Goal: Task Accomplishment & Management: Manage account settings

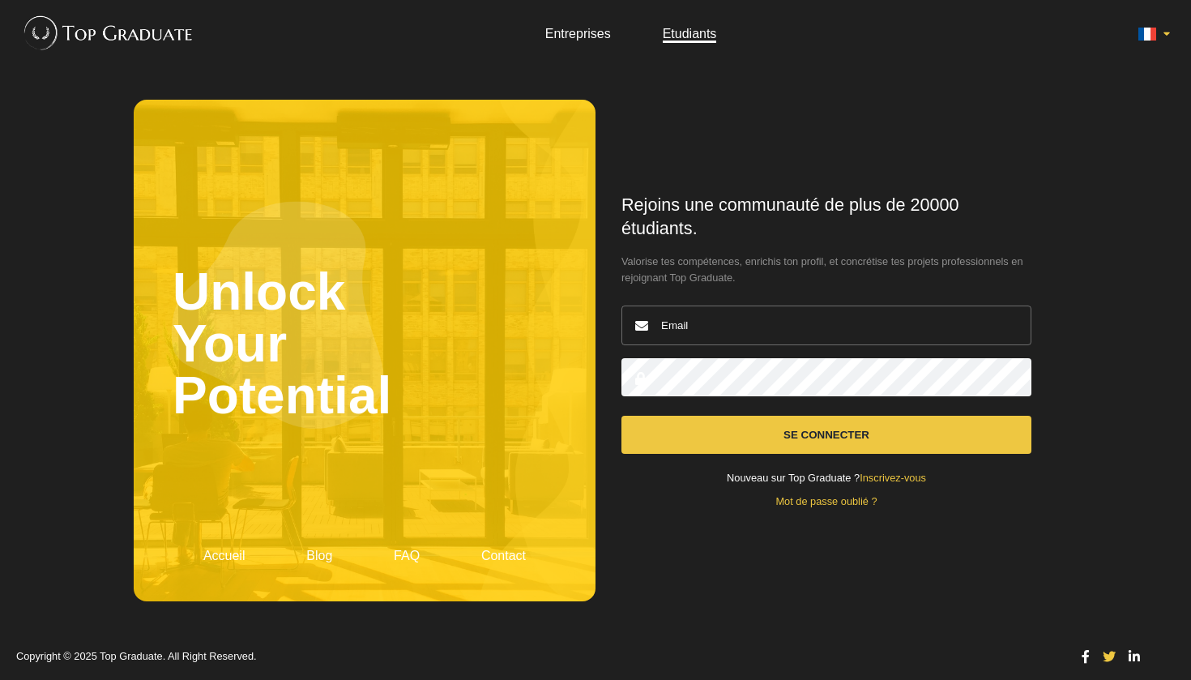
type input "mel.deloof@gmail.com"
click at [783, 442] on button "Se connecter" at bounding box center [826, 435] width 410 height 38
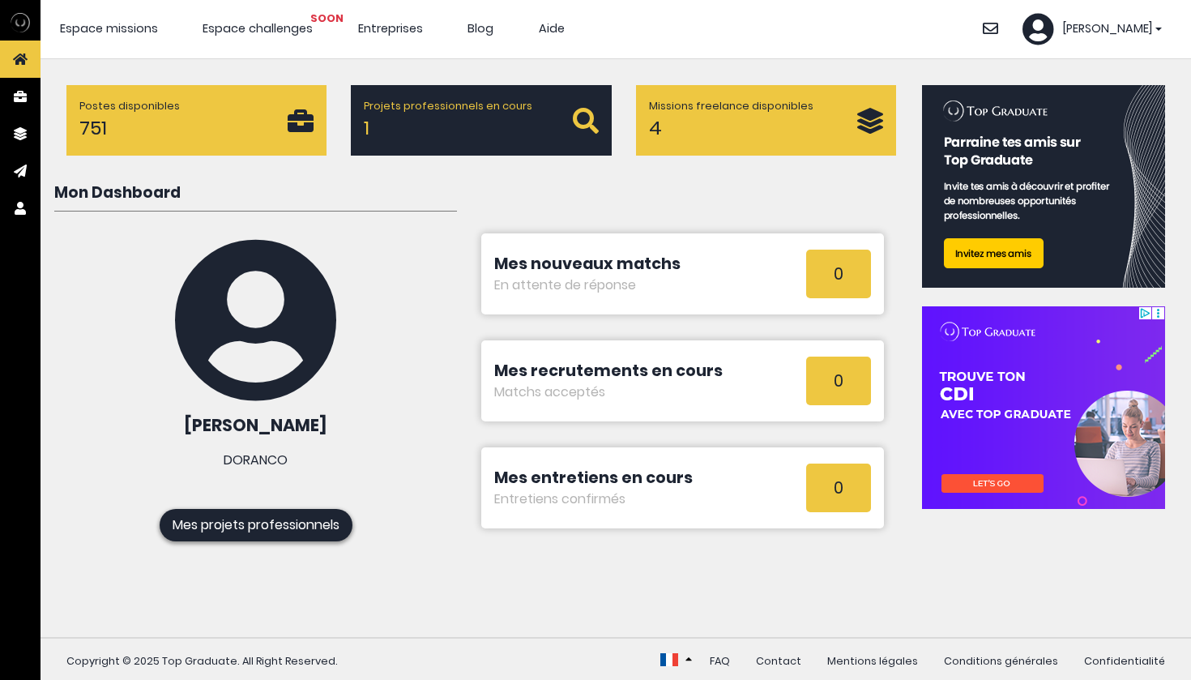
click at [1126, 26] on span "[PERSON_NAME]" at bounding box center [1107, 29] width 90 height 18
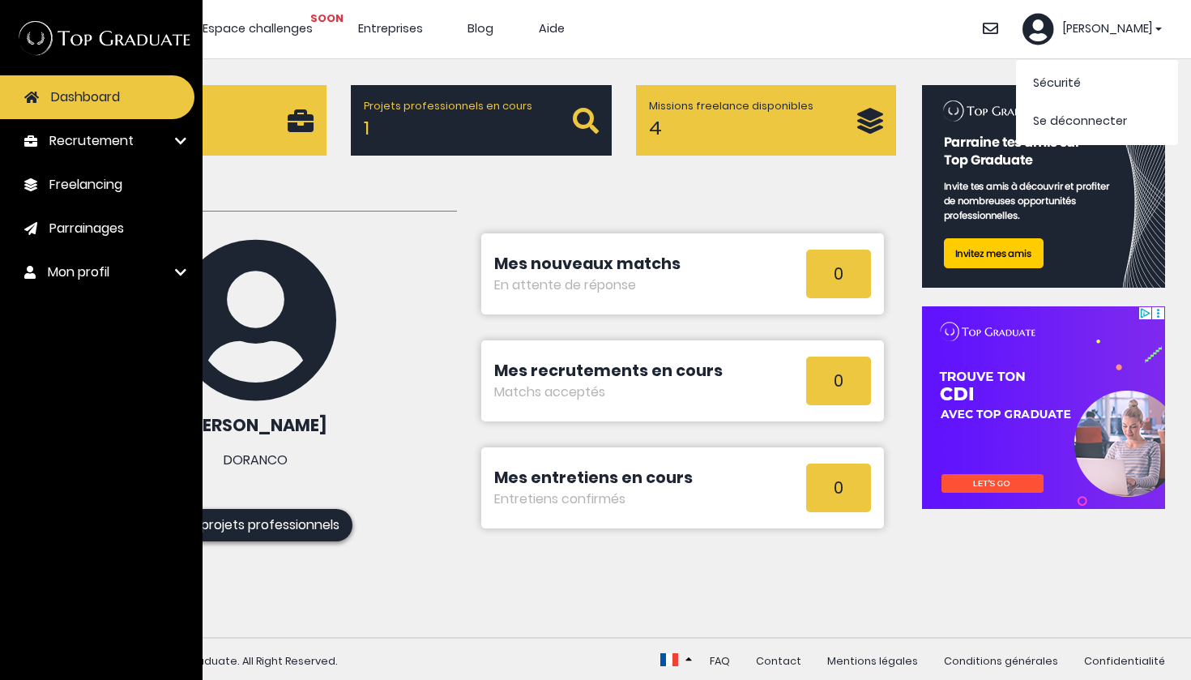
click at [171, 128] on link "Recrutement" at bounding box center [97, 141] width 194 height 44
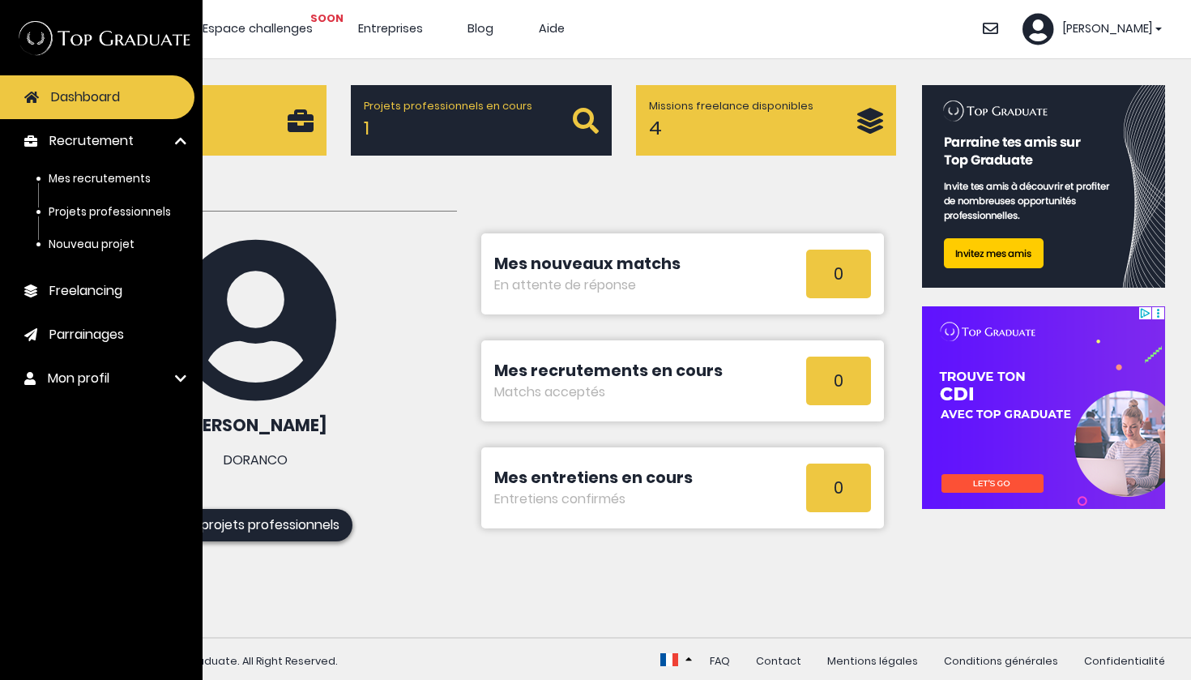
click at [109, 296] on span "Freelancing" at bounding box center [85, 290] width 73 height 19
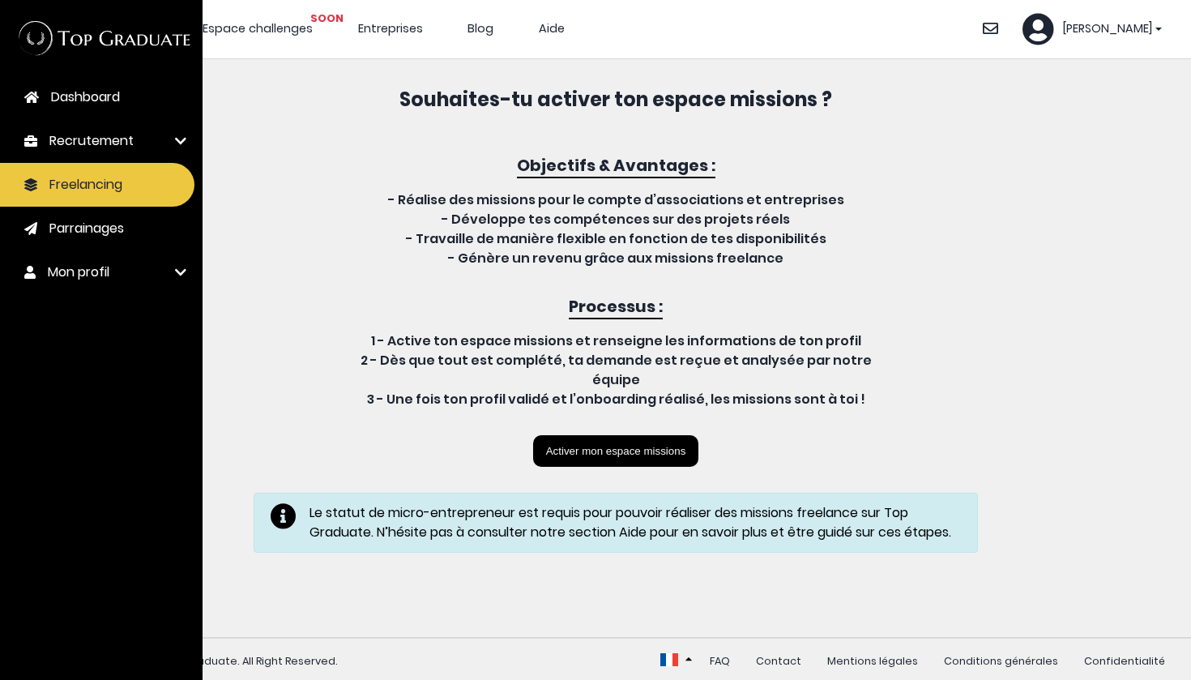
click at [126, 270] on link "Mon profil" at bounding box center [97, 272] width 194 height 44
click at [130, 340] on span "Modifier mon profil" at bounding box center [100, 342] width 103 height 15
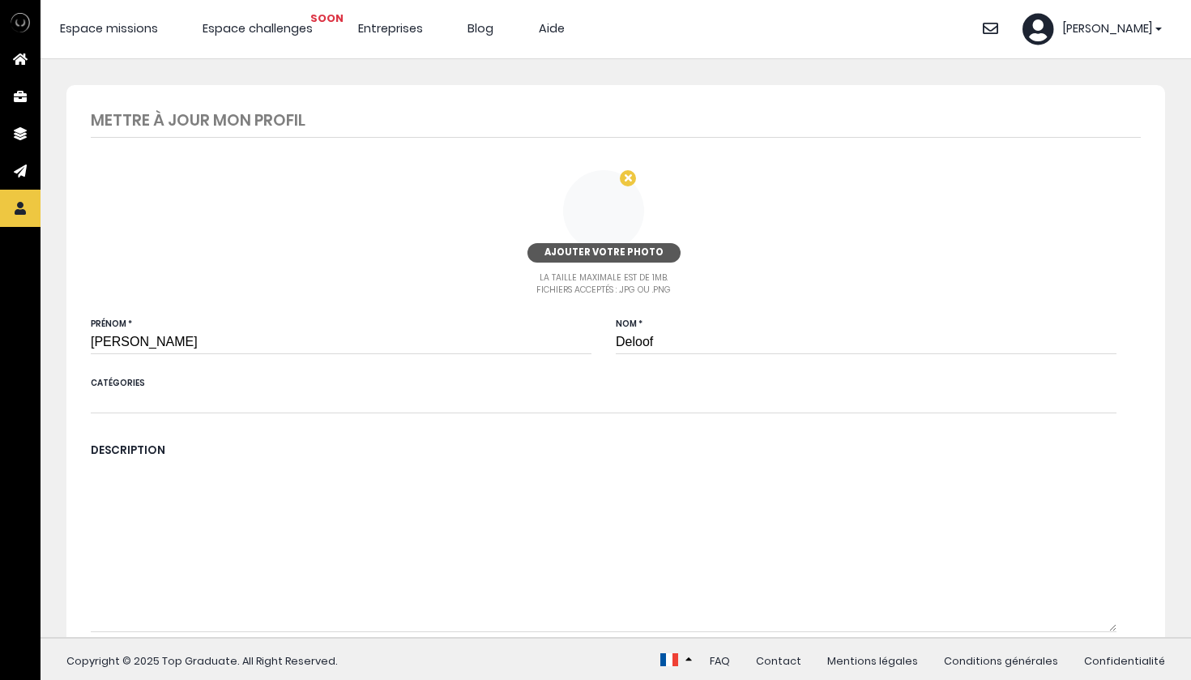
type input "6 83 77 31 70"
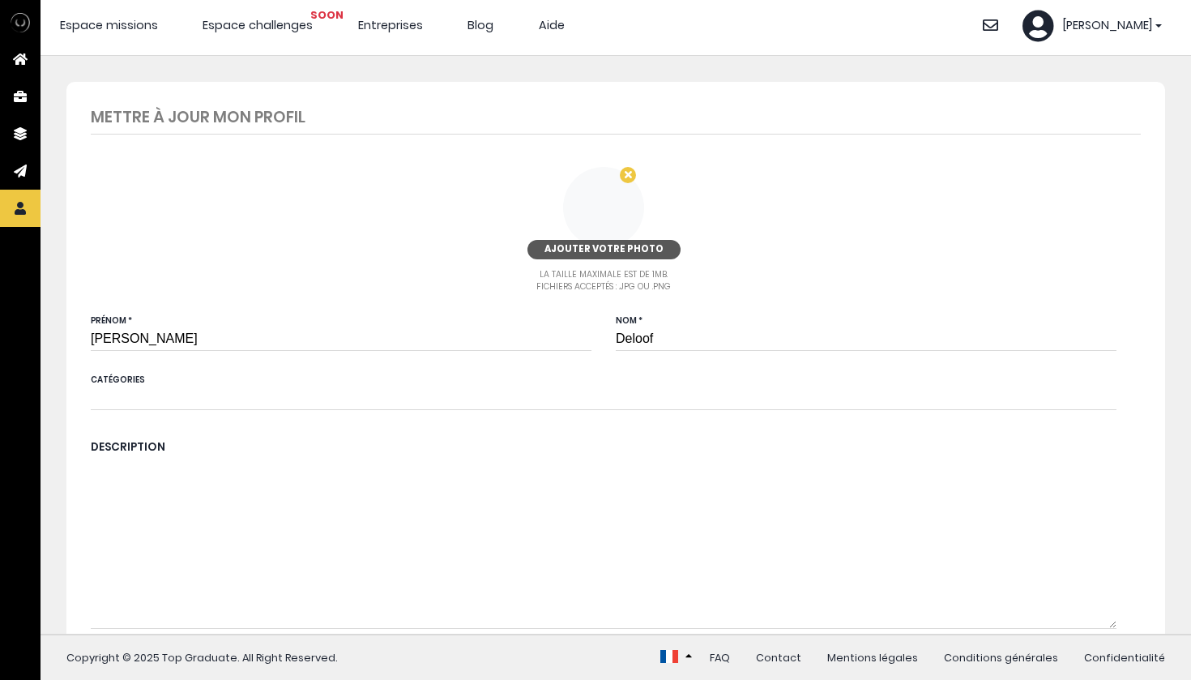
click at [1162, 37] on div "Mélissa Sécurité Se déconnecter" at bounding box center [1100, 26] width 156 height 32
click at [1155, 19] on div "Mélissa" at bounding box center [1091, 26] width 139 height 32
click at [1062, 78] on link "Sécurité" at bounding box center [1057, 79] width 48 height 16
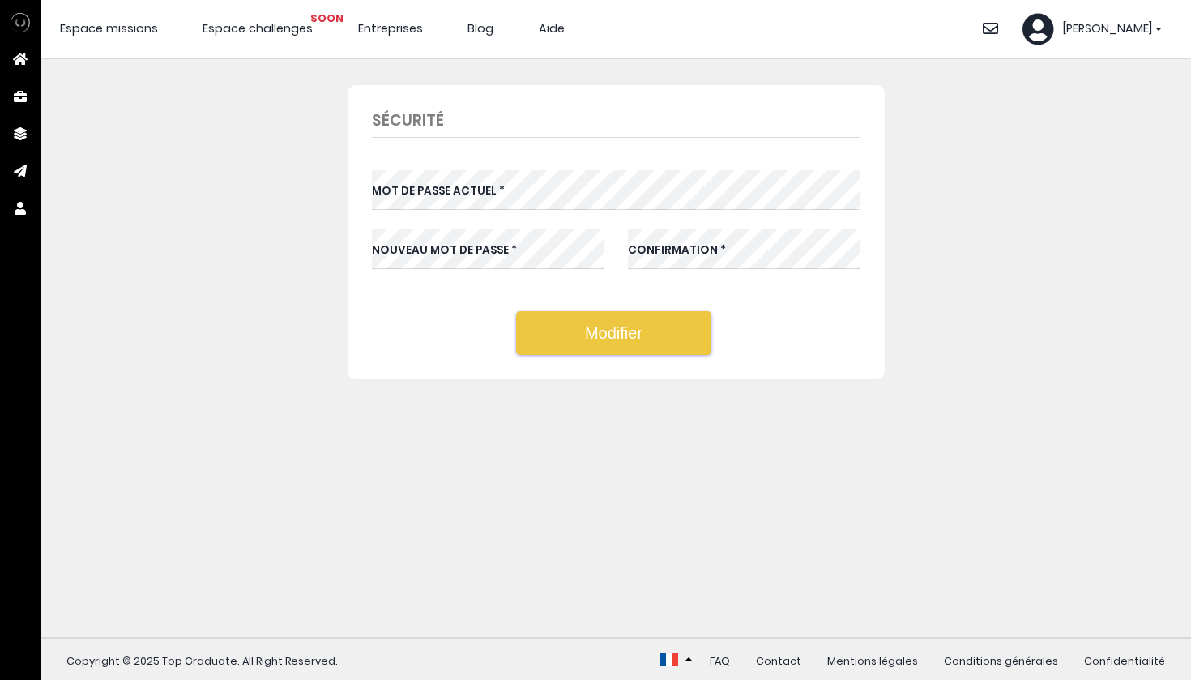
click at [485, 195] on label "Mot de passe actuel *" at bounding box center [438, 191] width 133 height 16
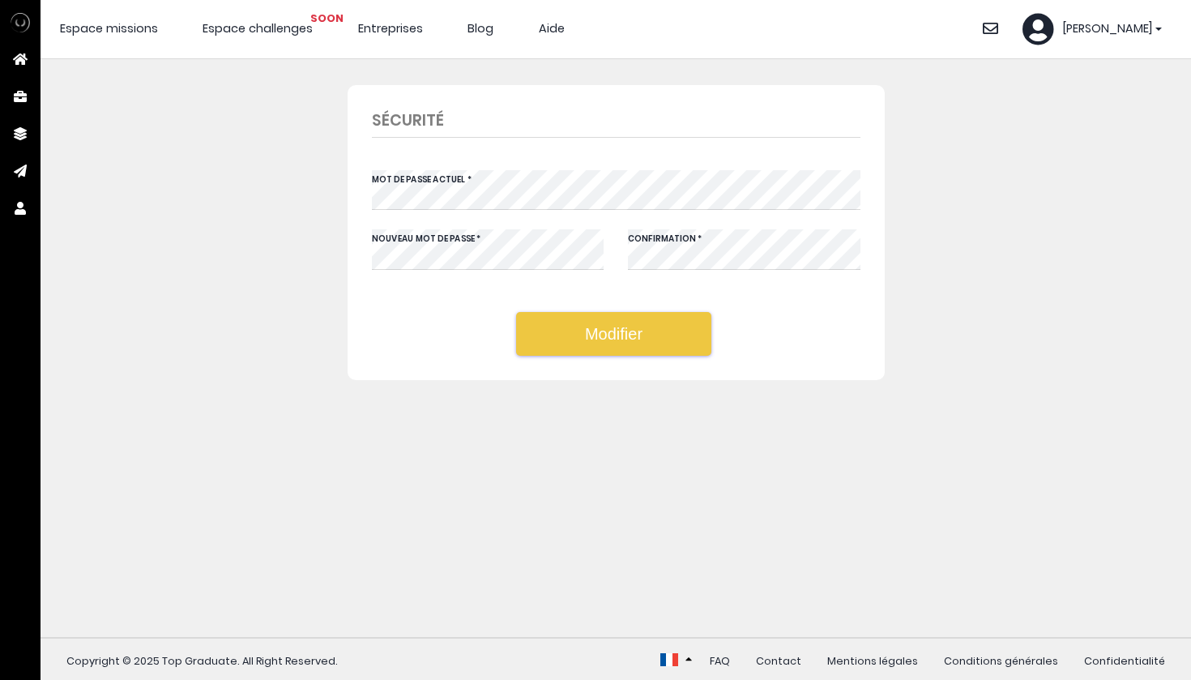
click at [625, 340] on button "Modifier" at bounding box center [613, 334] width 195 height 44
